Goal: Find specific page/section: Find specific page/section

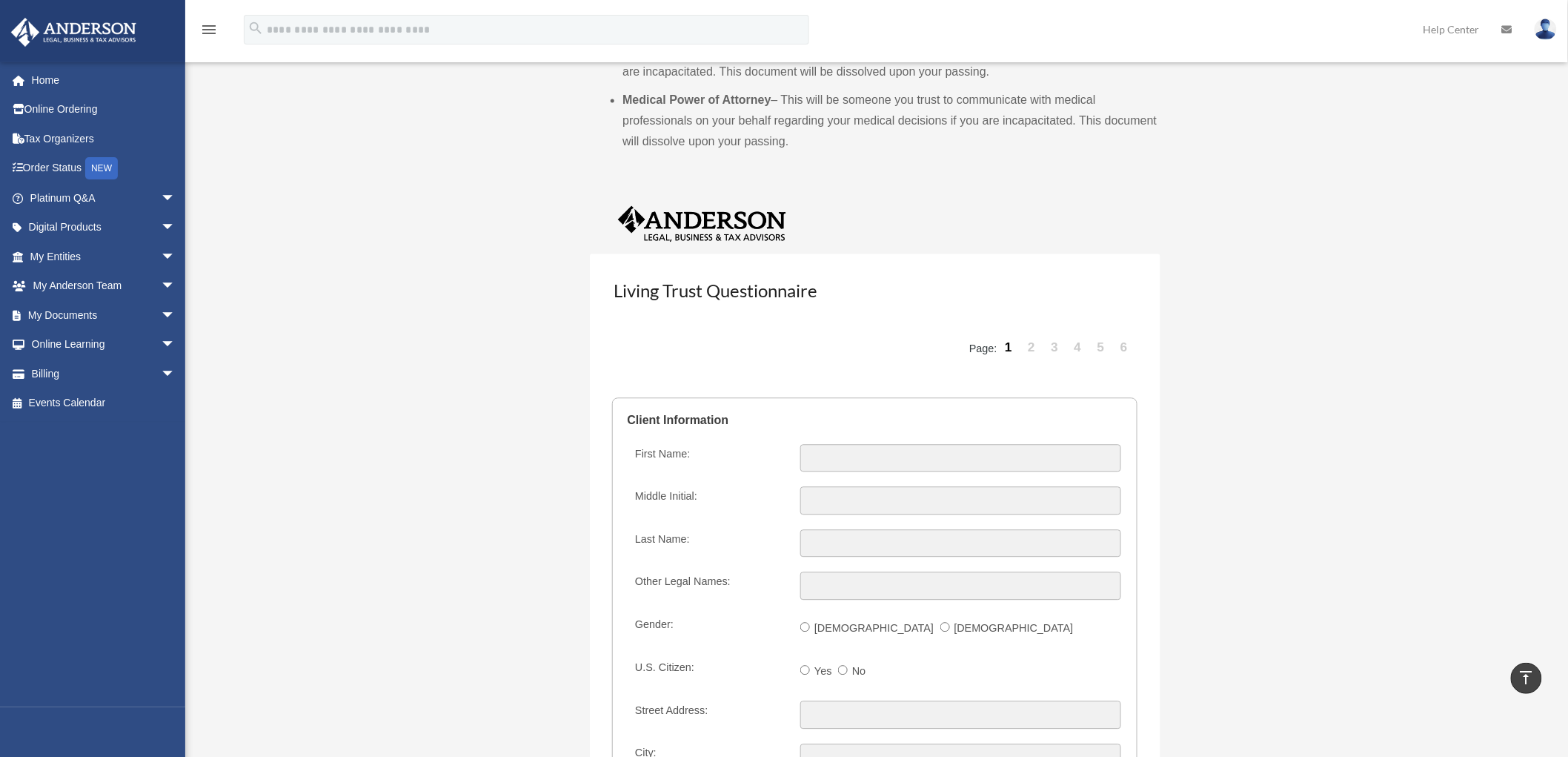
scroll to position [1317, 0]
click at [1026, 347] on link "2" at bounding box center [1032, 350] width 21 height 45
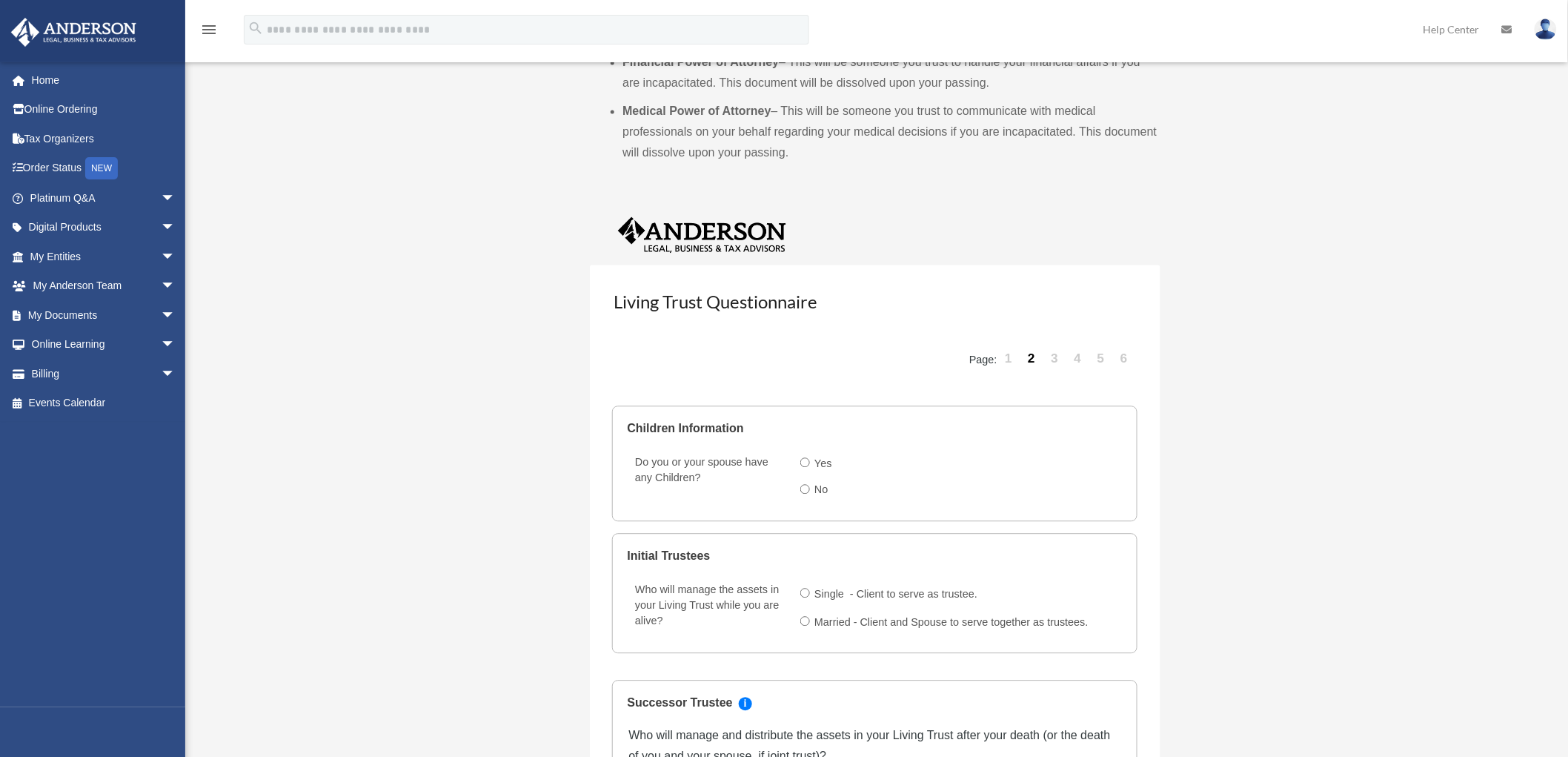
scroll to position [1483, 0]
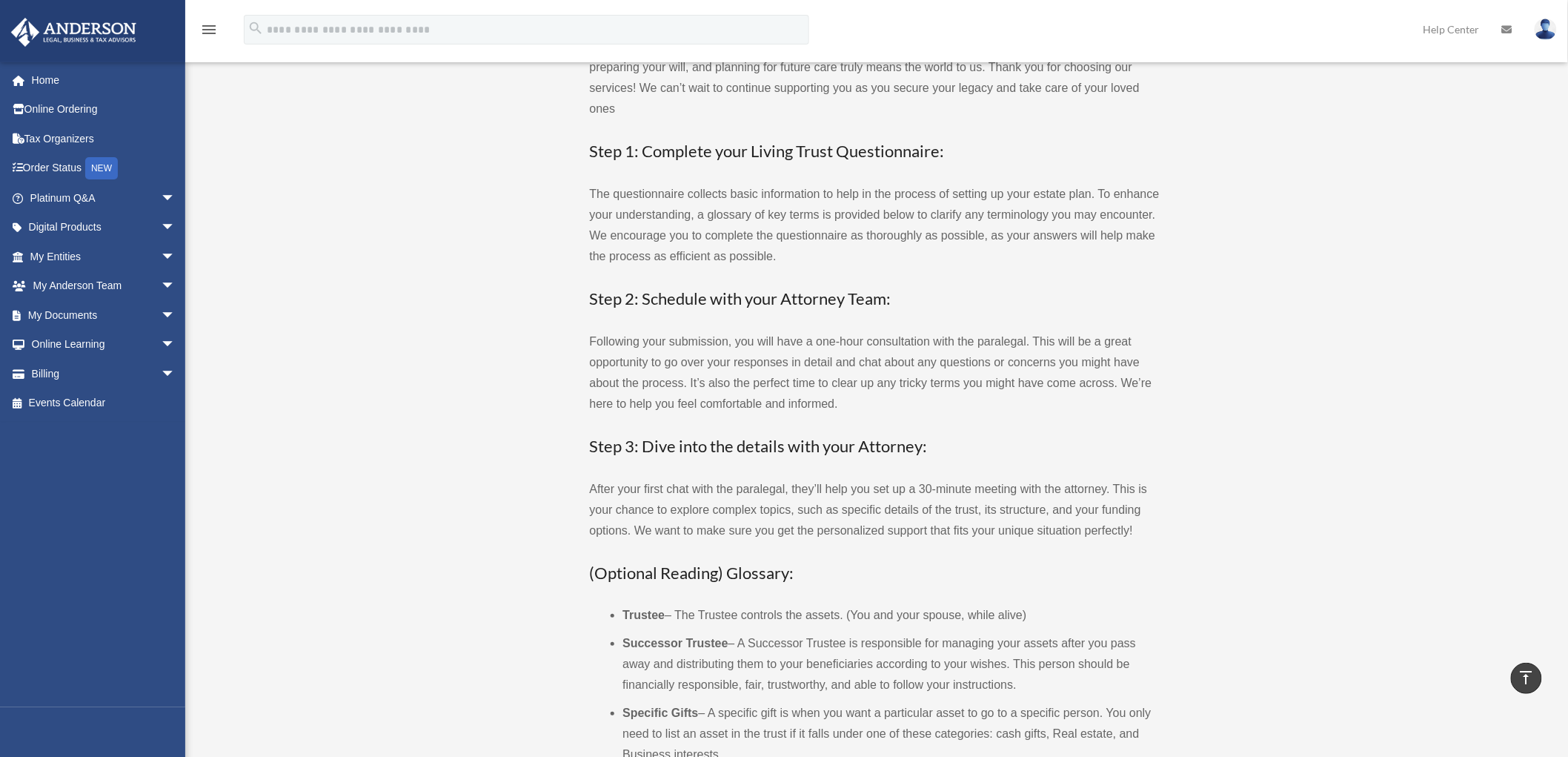
scroll to position [0, 0]
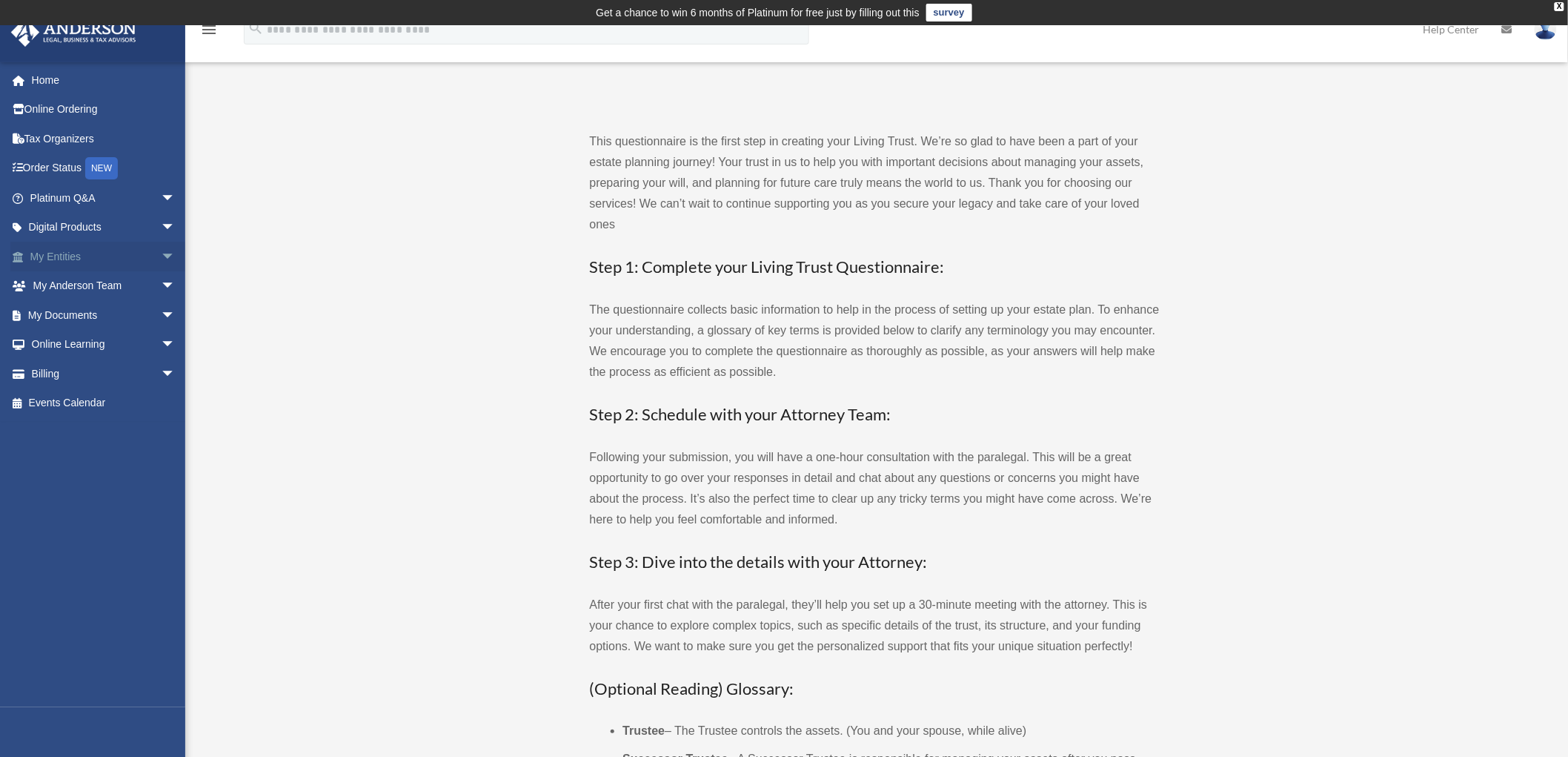
click at [161, 249] on span "arrow_drop_down" at bounding box center [175, 257] width 29 height 30
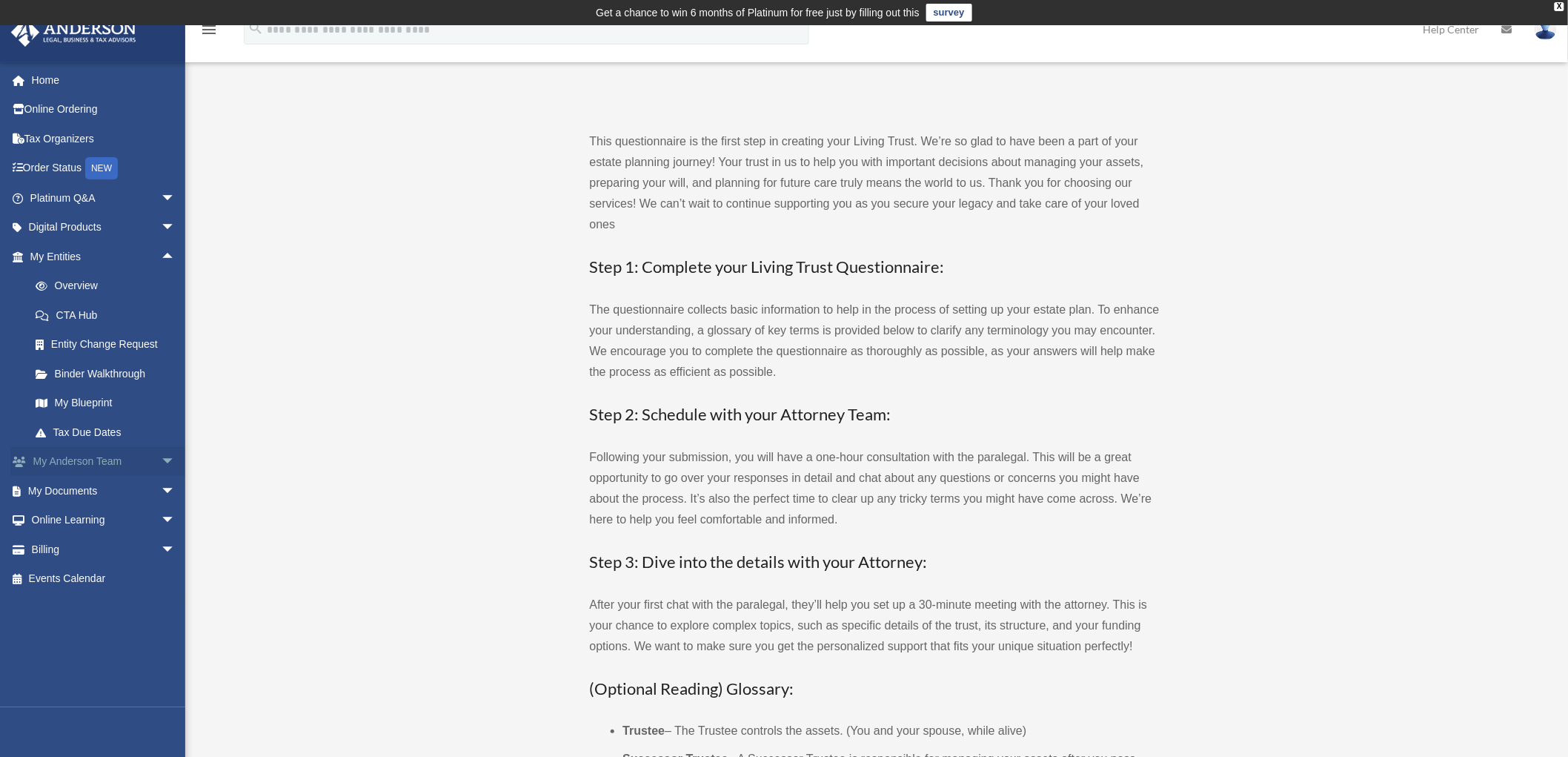
click at [161, 457] on span "arrow_drop_down" at bounding box center [175, 462] width 29 height 30
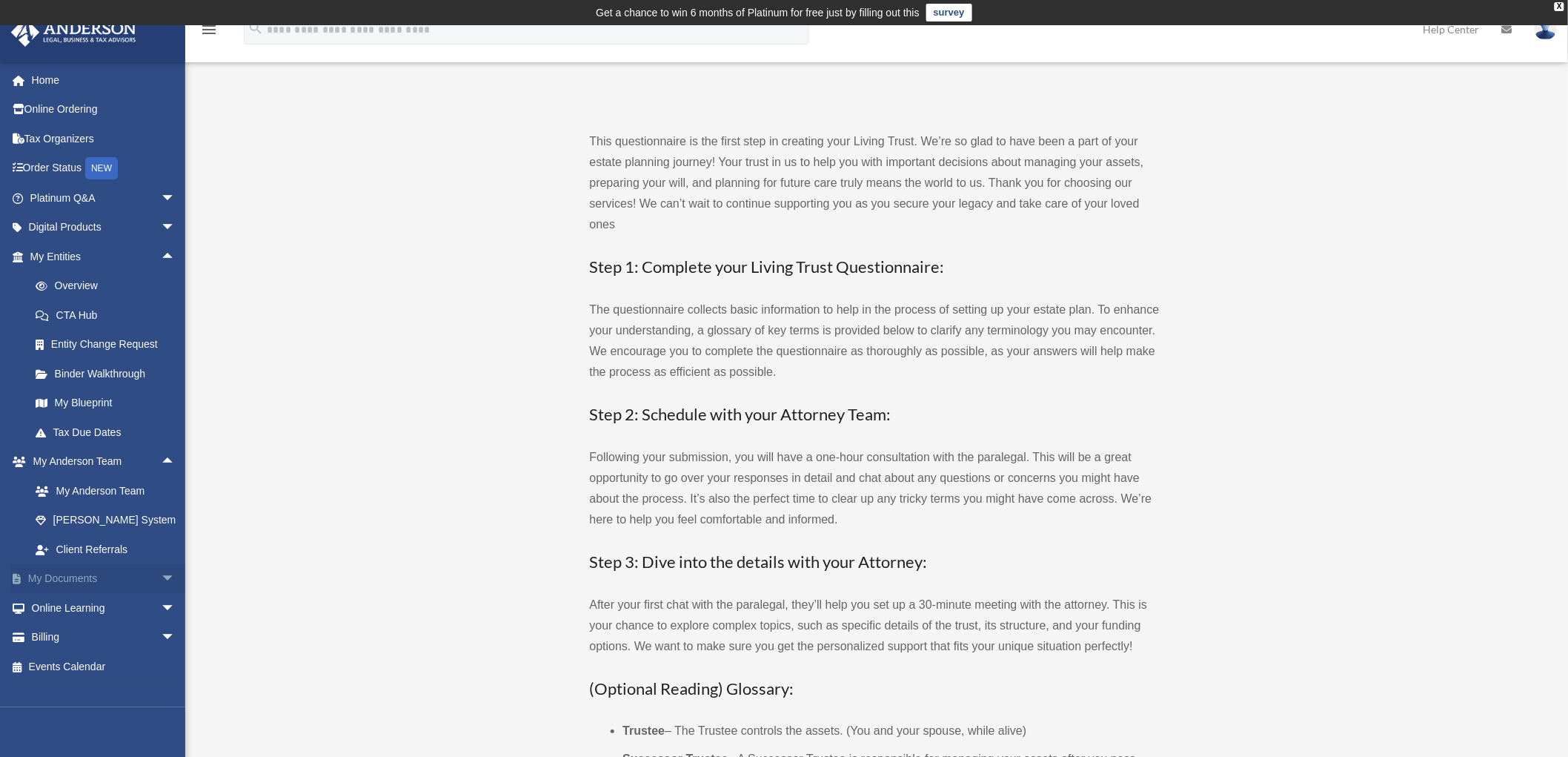
click at [161, 579] on span "arrow_drop_down" at bounding box center [175, 580] width 29 height 30
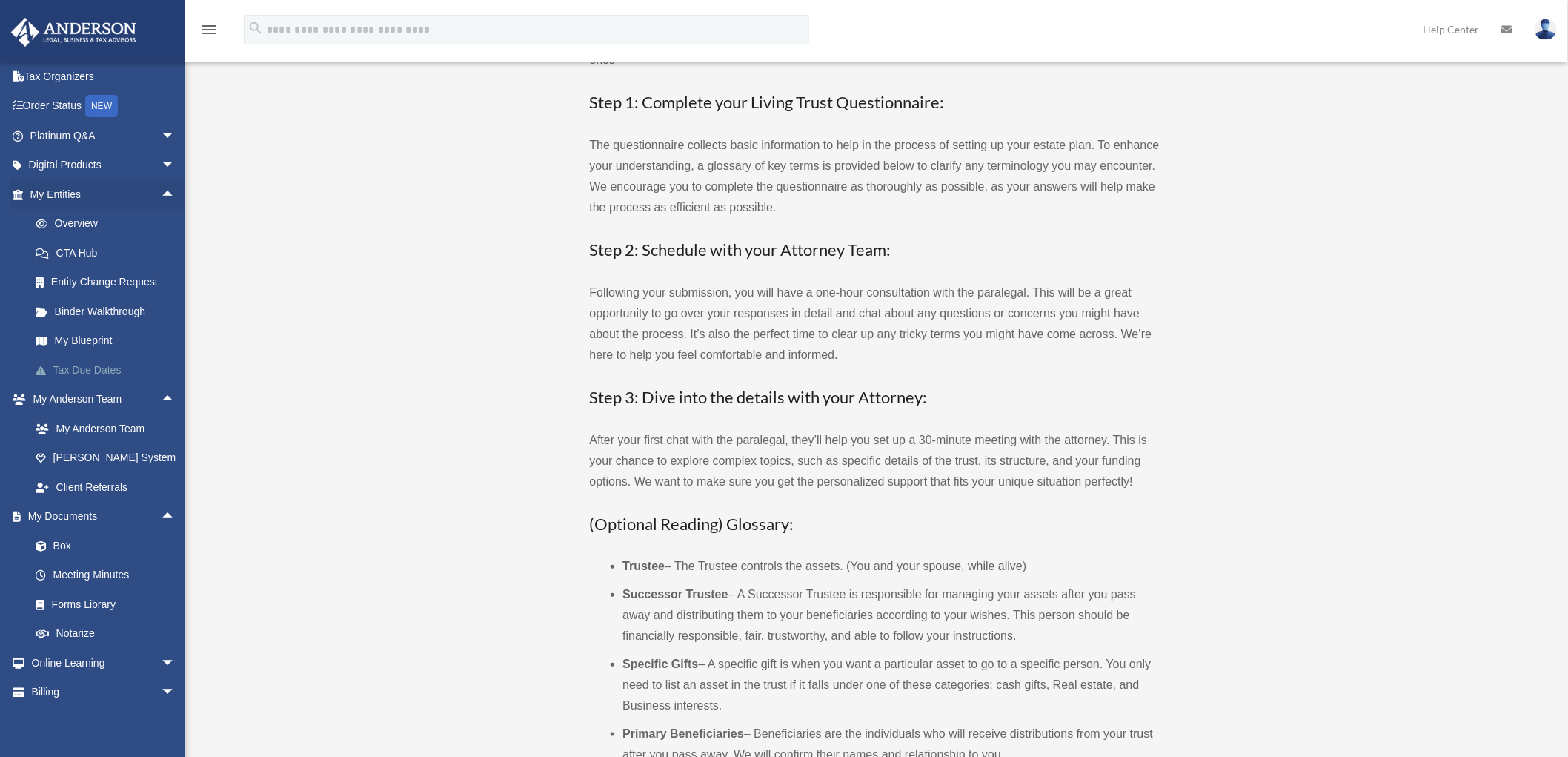
scroll to position [93, 0]
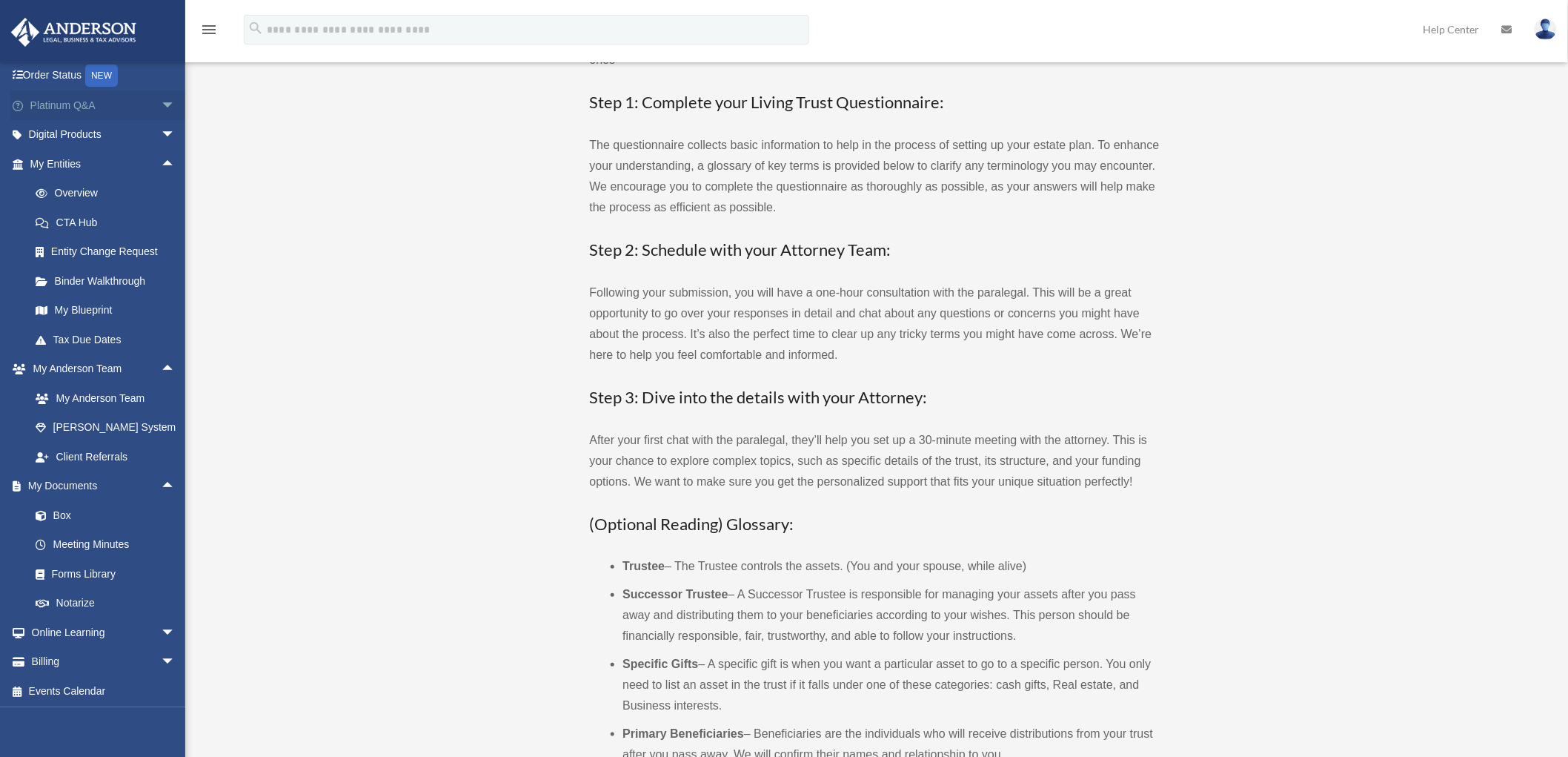
click at [161, 101] on span "arrow_drop_down" at bounding box center [175, 105] width 29 height 30
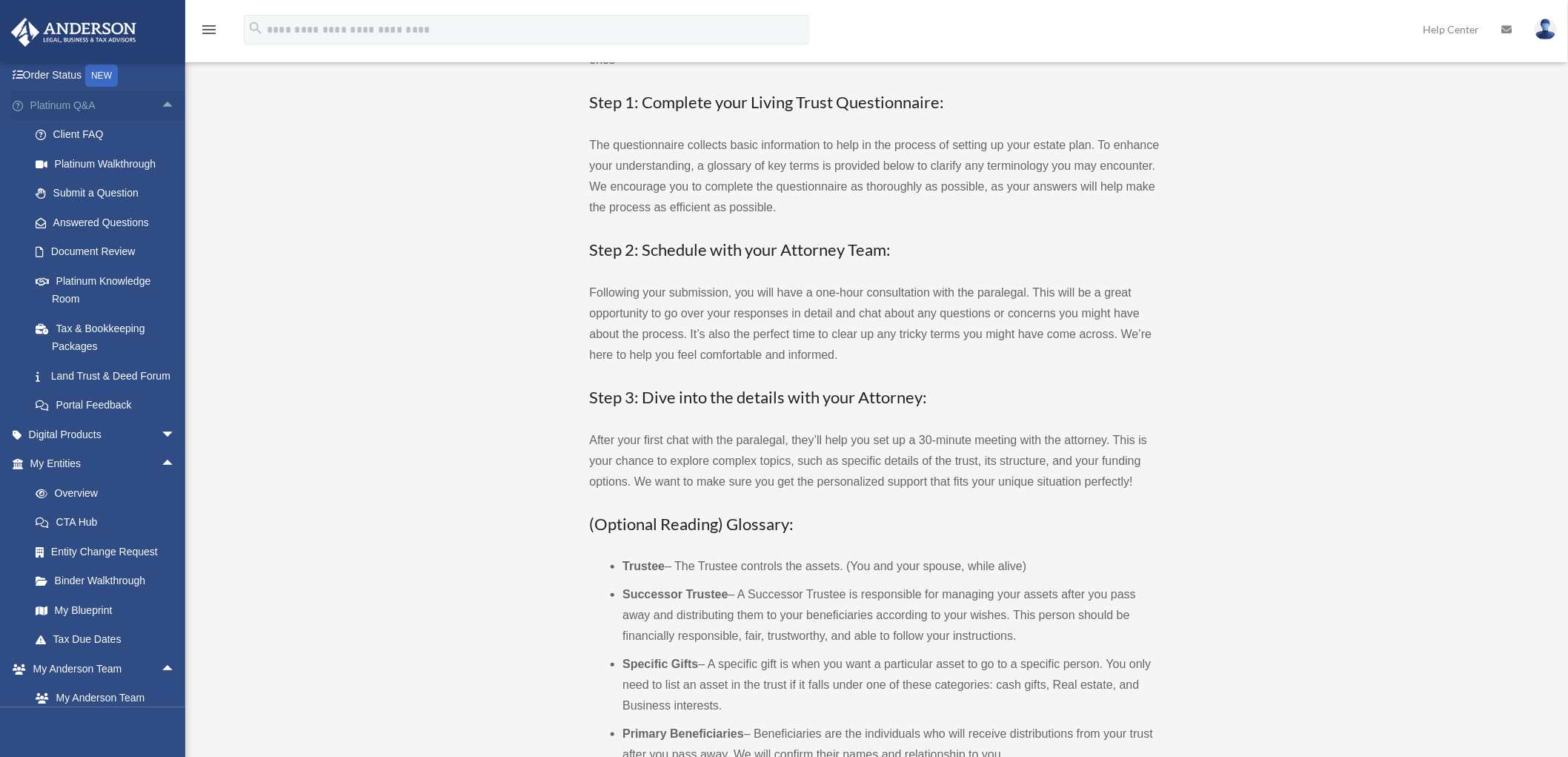
click at [161, 103] on span "arrow_drop_up" at bounding box center [175, 105] width 29 height 30
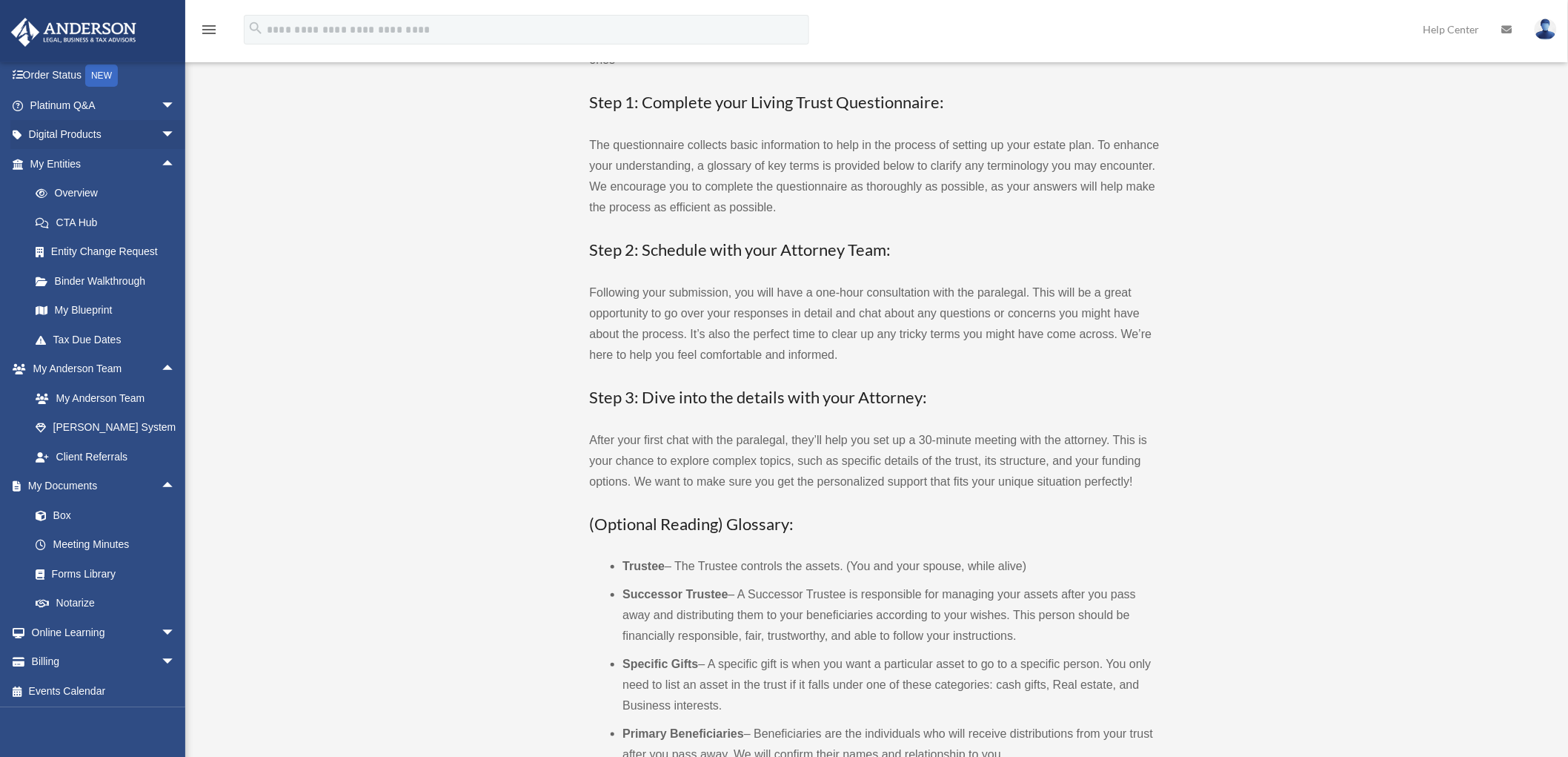
drag, startPoint x: 158, startPoint y: 131, endPoint x: 165, endPoint y: 159, distance: 28.9
click at [161, 131] on span "arrow_drop_down" at bounding box center [175, 136] width 29 height 30
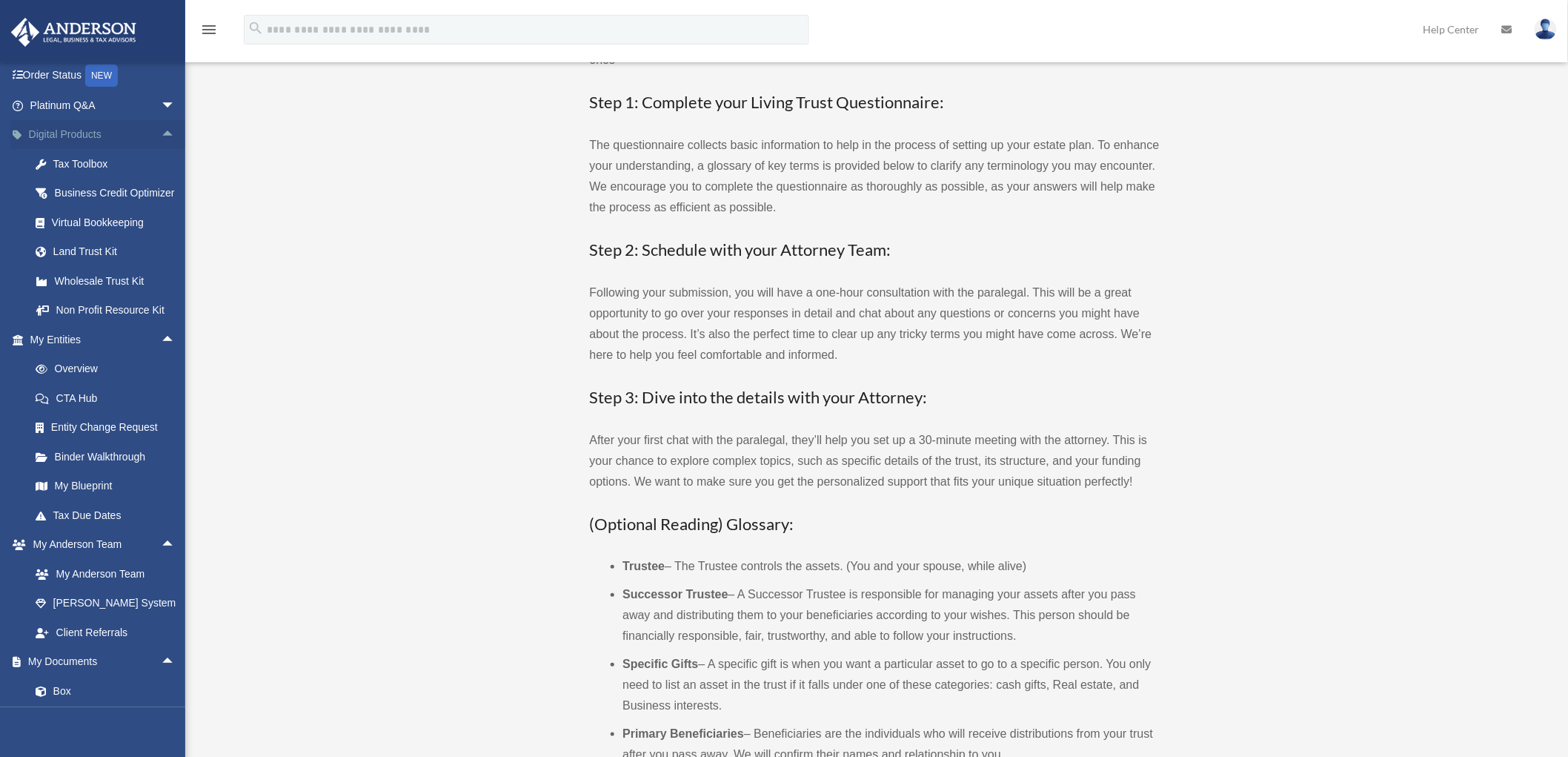
click at [161, 138] on span "arrow_drop_up" at bounding box center [175, 136] width 29 height 30
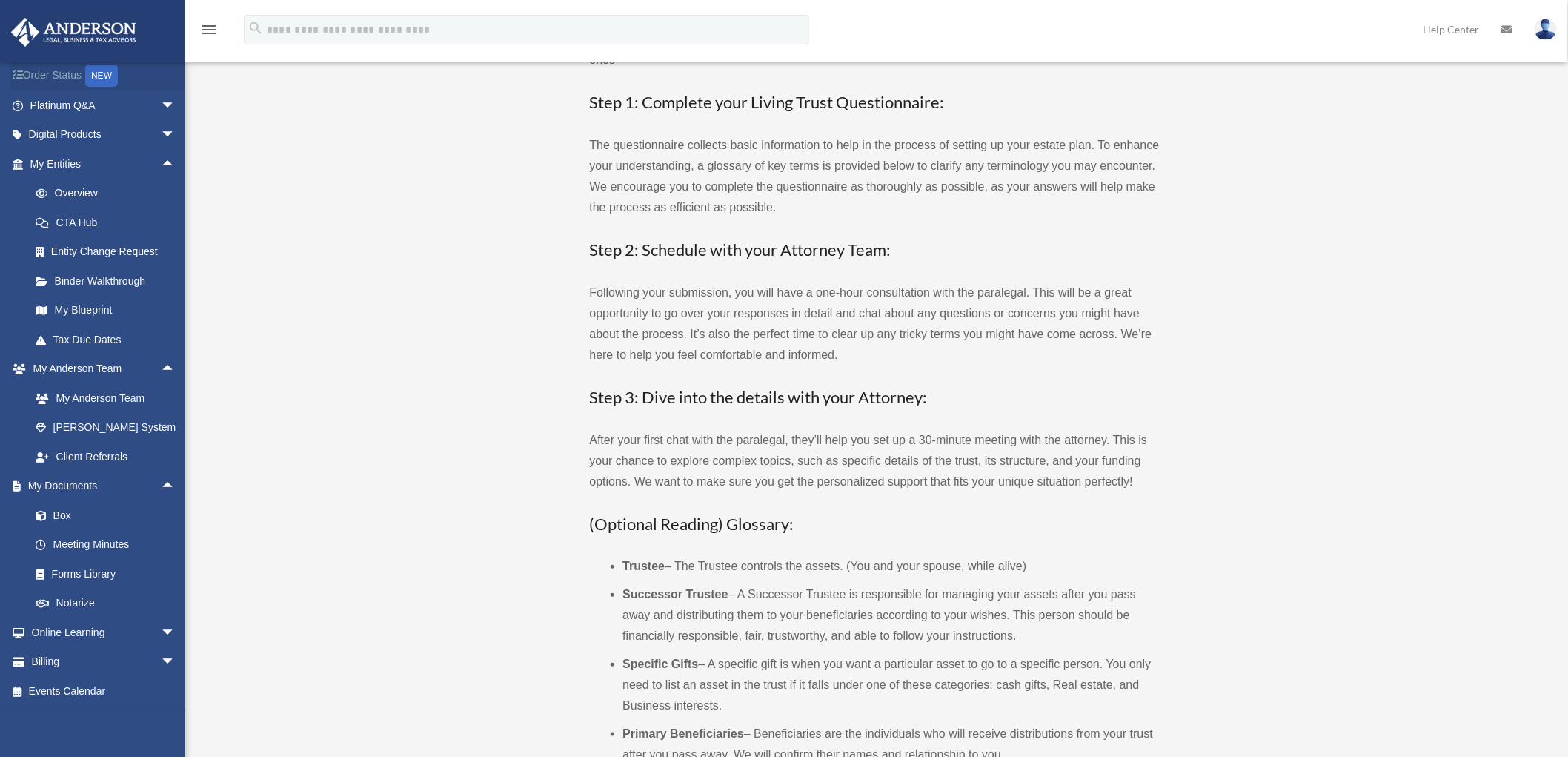
click at [161, 161] on span "arrow_drop_up" at bounding box center [175, 164] width 29 height 30
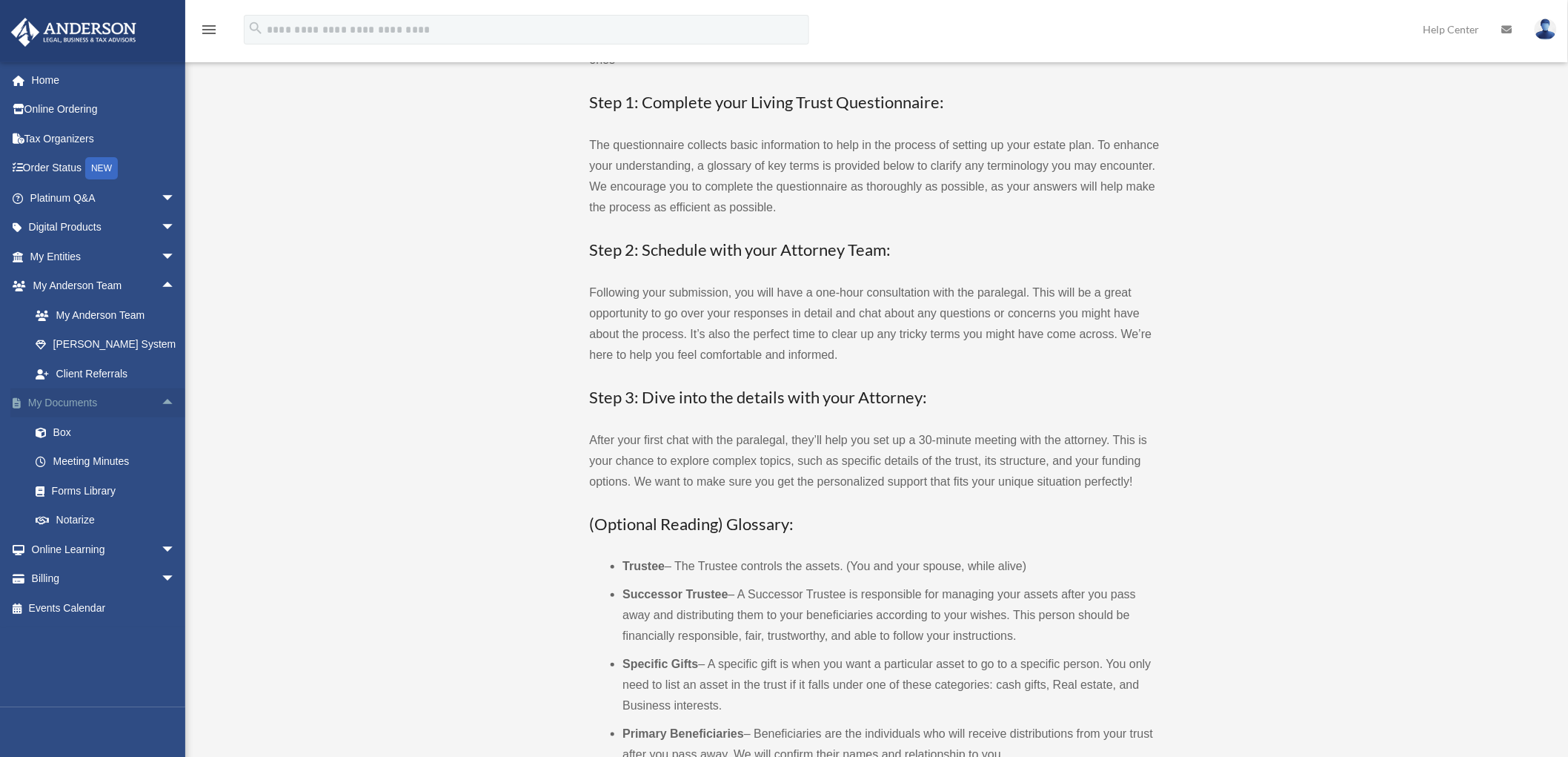
click at [161, 397] on span "arrow_drop_up" at bounding box center [175, 403] width 29 height 30
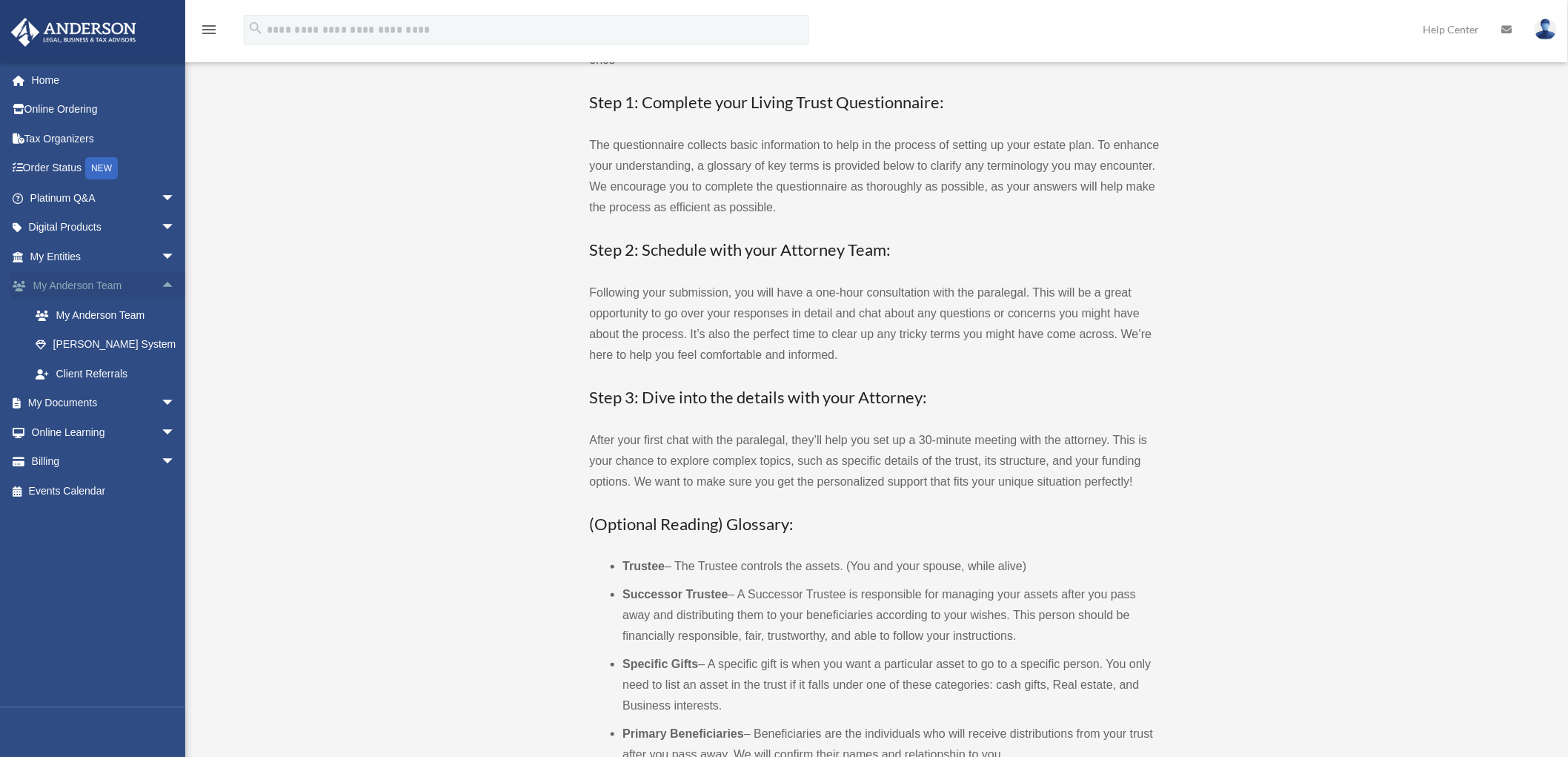
click at [161, 280] on span "arrow_drop_up" at bounding box center [175, 286] width 29 height 30
click at [694, 438] on p "After your first chat with the paralegal, they’ll help you set up a 30-minute m…" at bounding box center [876, 461] width 571 height 63
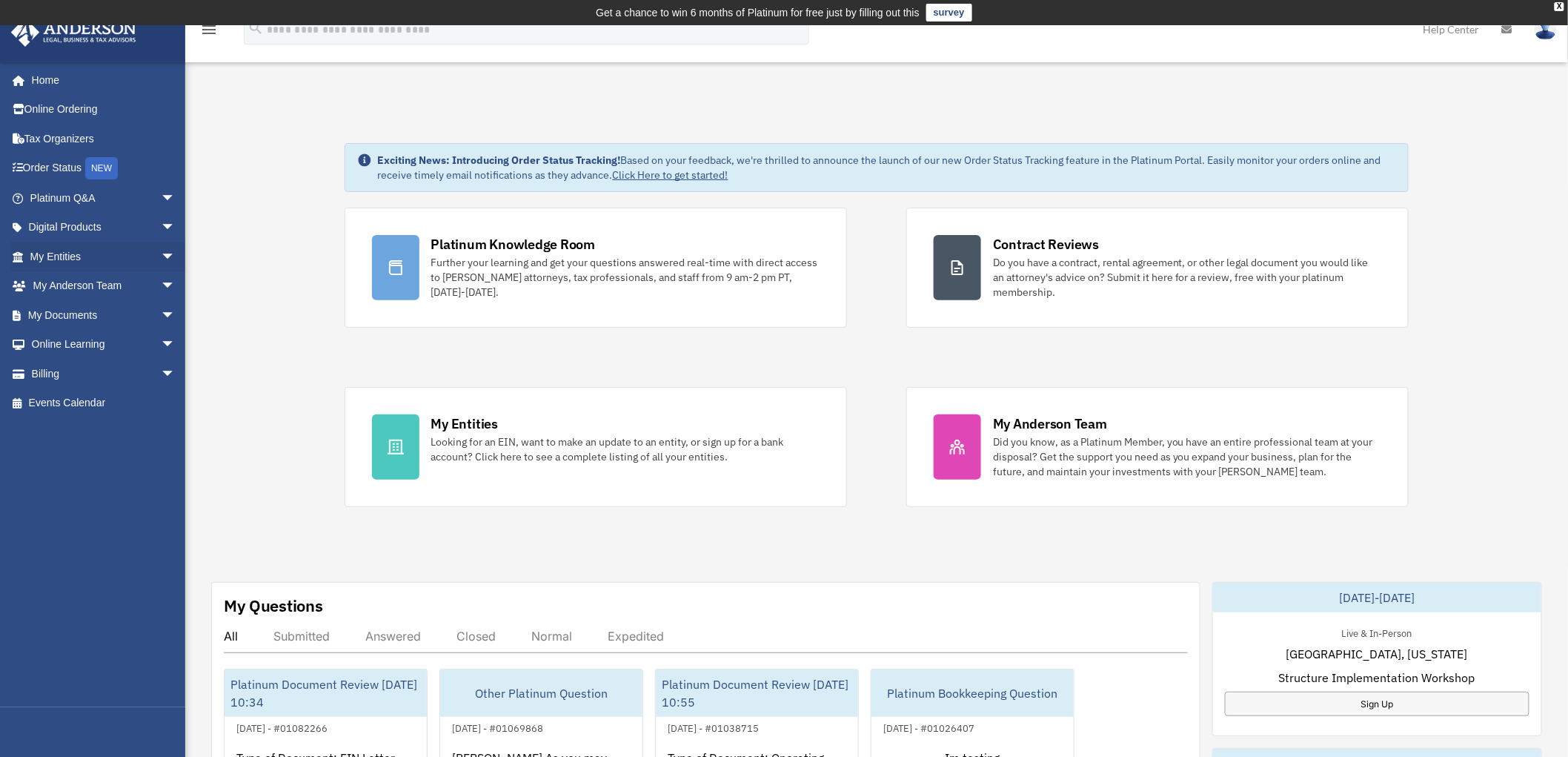
drag, startPoint x: 157, startPoint y: 253, endPoint x: 127, endPoint y: 292, distance: 49.2
click at [161, 255] on span "arrow_drop_down" at bounding box center [175, 257] width 29 height 30
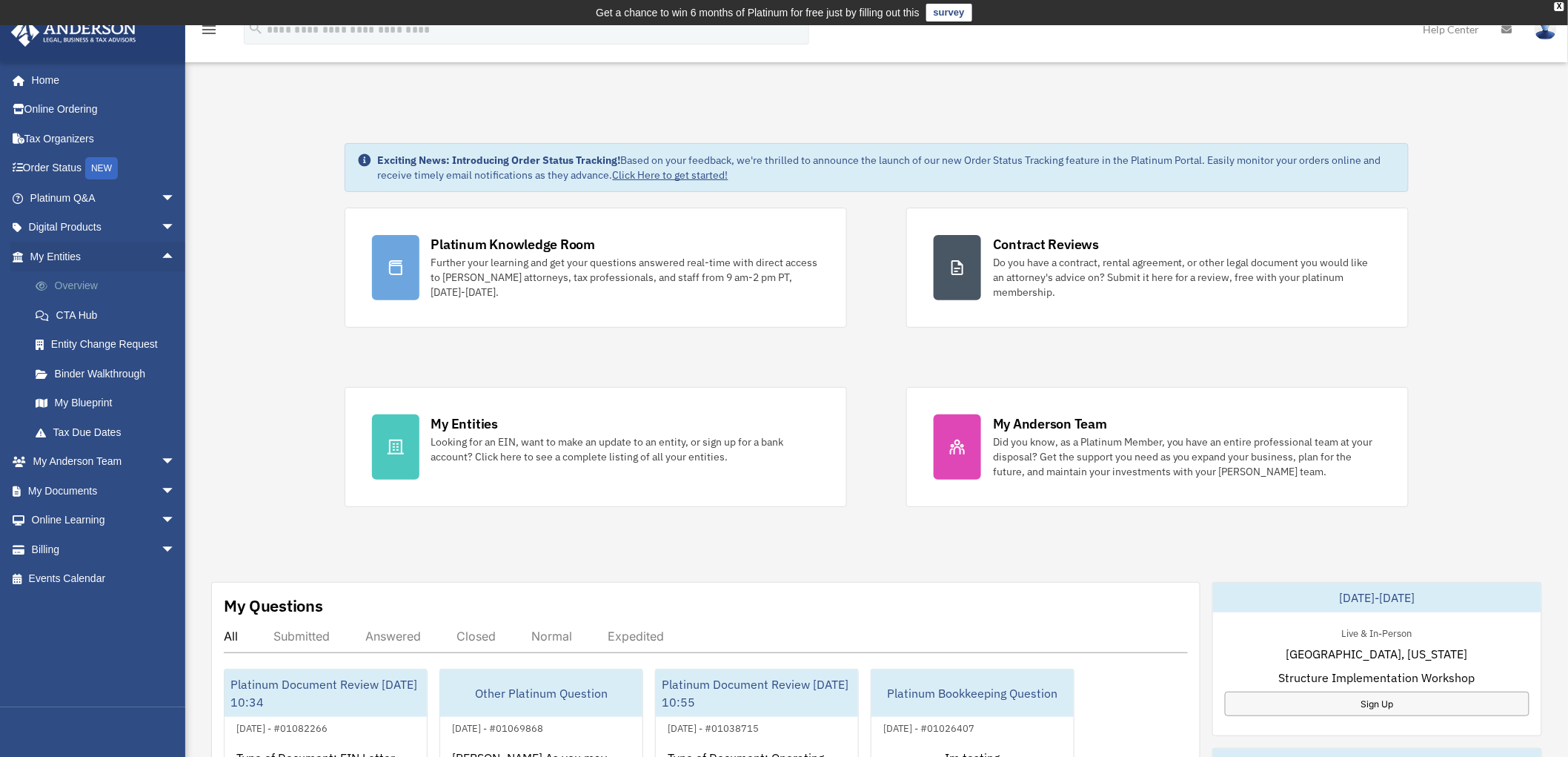
click at [66, 284] on link "Overview" at bounding box center [109, 286] width 177 height 29
